Goal: Transaction & Acquisition: Download file/media

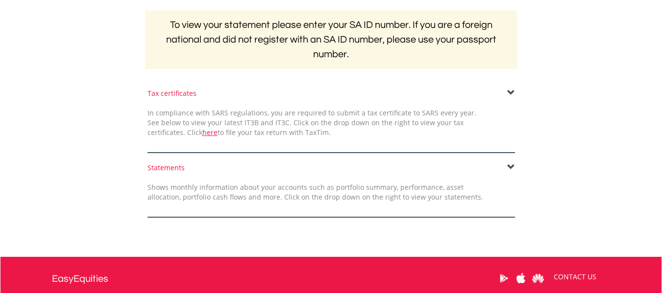
scroll to position [196, 0]
click at [512, 94] on span at bounding box center [511, 93] width 8 height 8
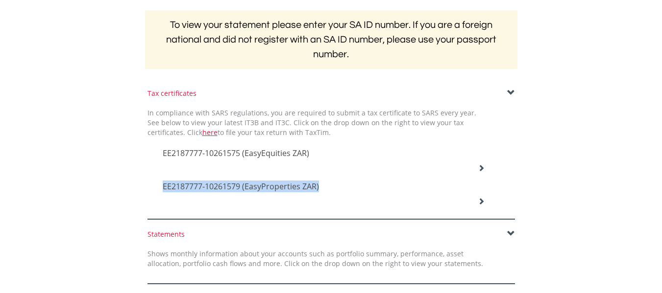
click at [484, 170] on div "EE2187777-10261575 (EasyEquities ZAR) Name 2025_02_IT3BC Download 2024_02_IT3BC…" at bounding box center [330, 171] width 367 height 67
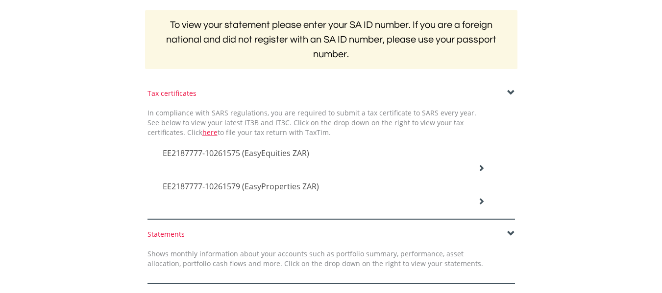
click at [263, 152] on span "EE2187777-10261575 (EasyEquities ZAR)" at bounding box center [236, 153] width 146 height 11
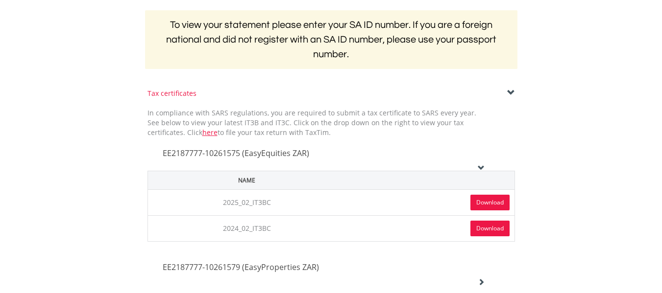
click at [484, 203] on link "Download" at bounding box center [489, 203] width 39 height 16
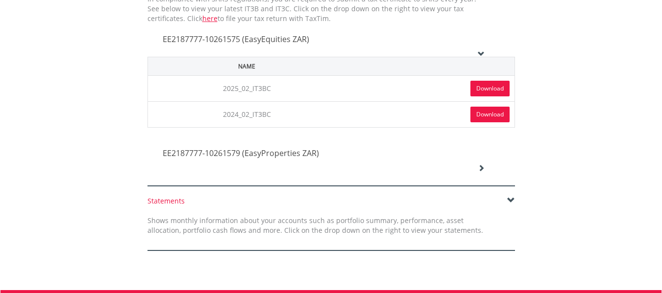
scroll to position [294, 0]
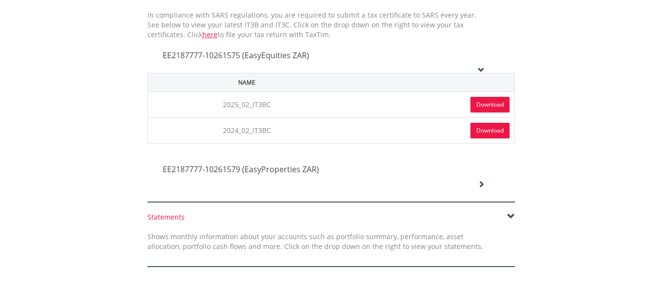
click at [474, 128] on link "Download" at bounding box center [489, 131] width 39 height 16
click at [525, 140] on div "Tax certificates In compliance with SARS regulations, you are required to submi…" at bounding box center [331, 97] width 573 height 212
click at [510, 217] on span at bounding box center [511, 217] width 8 height 8
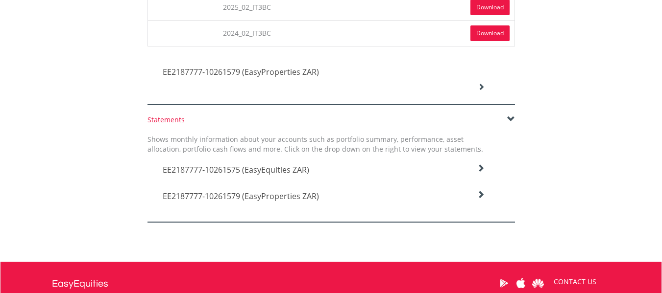
scroll to position [392, 0]
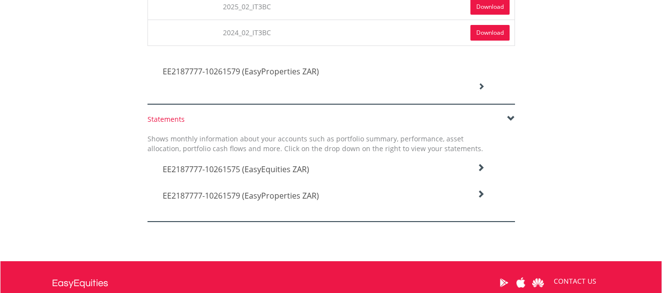
click at [478, 172] on icon at bounding box center [481, 168] width 8 height 8
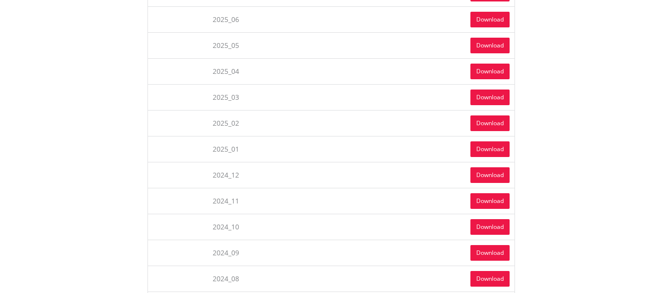
scroll to position [539, 0]
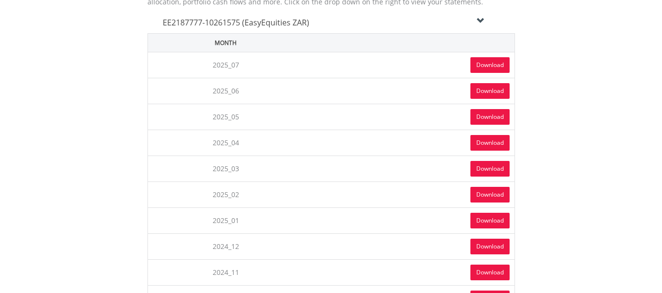
click at [494, 63] on link "Download" at bounding box center [489, 65] width 39 height 16
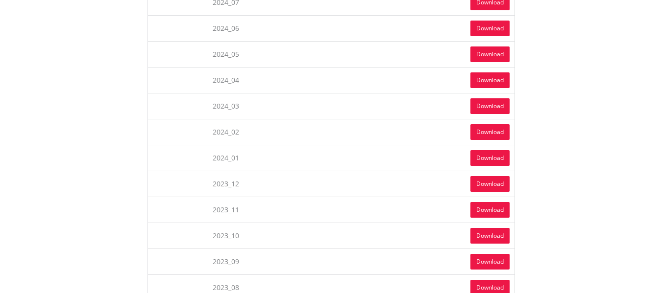
scroll to position [882, 0]
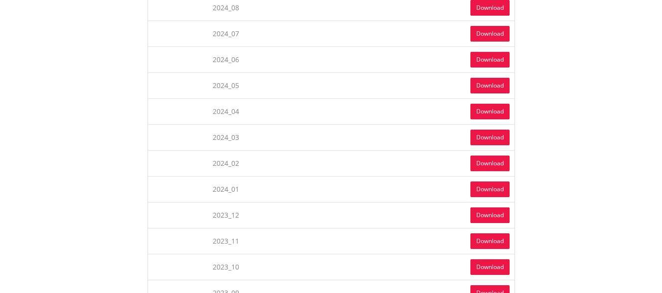
click at [486, 132] on link "Download" at bounding box center [489, 138] width 39 height 16
click at [482, 111] on link "Download" at bounding box center [489, 112] width 39 height 16
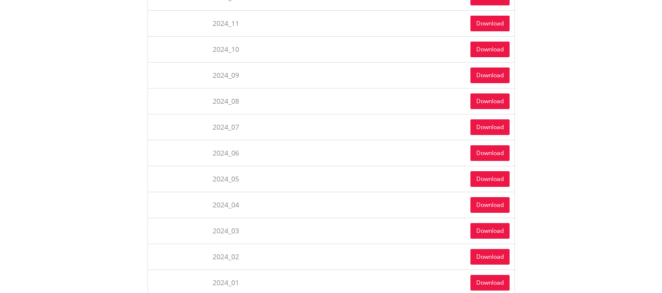
scroll to position [784, 0]
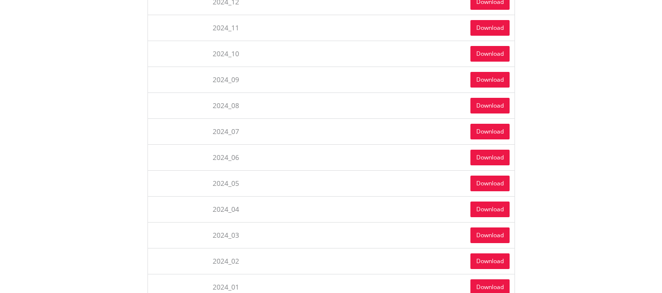
click at [494, 181] on link "Download" at bounding box center [489, 184] width 39 height 16
click at [496, 155] on link "Download" at bounding box center [489, 158] width 39 height 16
click at [470, 133] on link "Download" at bounding box center [489, 132] width 39 height 16
click at [470, 105] on link "Download" at bounding box center [489, 106] width 39 height 16
click at [476, 79] on link "Download" at bounding box center [489, 80] width 39 height 16
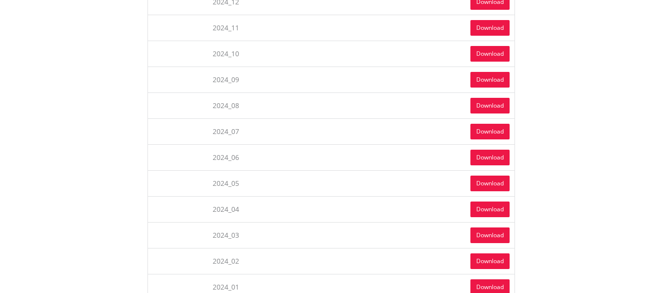
click at [474, 53] on link "Download" at bounding box center [489, 54] width 39 height 16
click at [471, 27] on link "Download" at bounding box center [489, 28] width 39 height 16
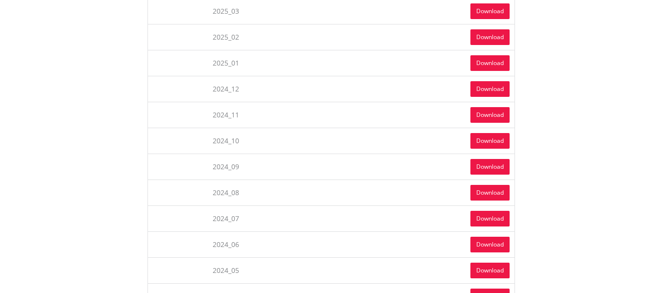
scroll to position [637, 0]
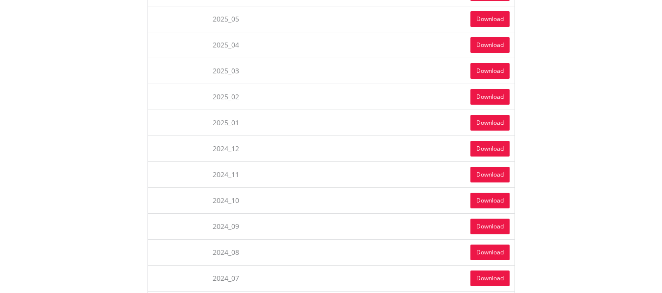
click at [496, 145] on link "Download" at bounding box center [489, 149] width 39 height 16
click at [492, 123] on link "Download" at bounding box center [489, 123] width 39 height 16
click at [491, 92] on link "Download" at bounding box center [489, 97] width 39 height 16
